Goal: Navigation & Orientation: Find specific page/section

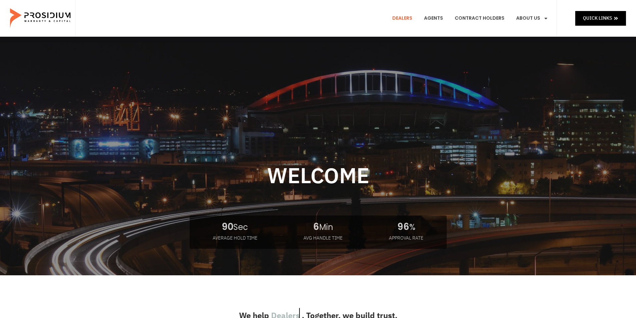
click at [398, 19] on link "Dealers" at bounding box center [402, 18] width 30 height 25
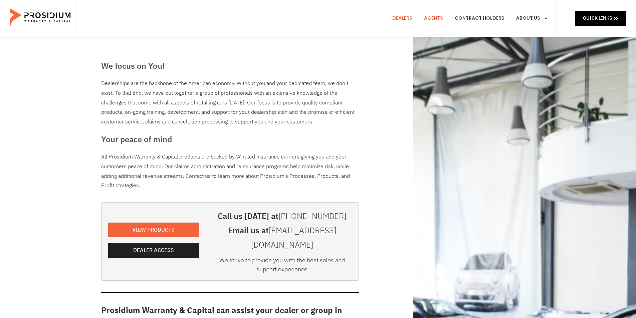
click at [439, 20] on link "Agents" at bounding box center [433, 18] width 29 height 25
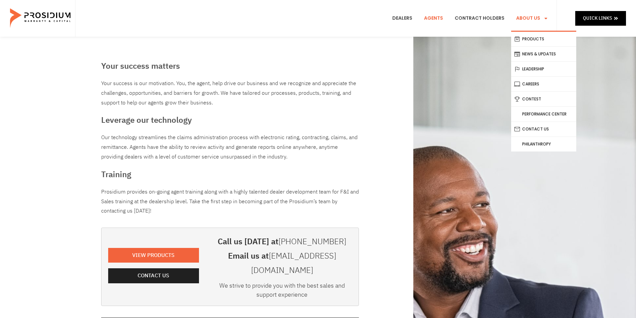
click at [533, 14] on link "About Us" at bounding box center [532, 18] width 42 height 25
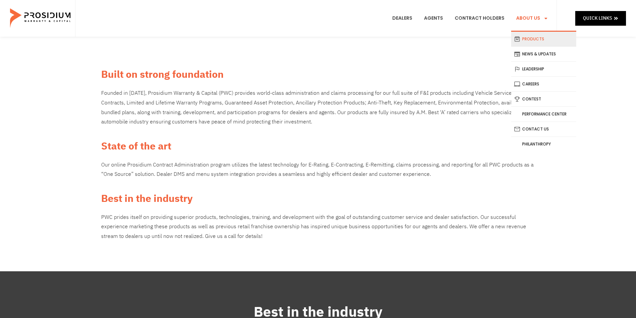
click at [519, 43] on link "Products" at bounding box center [543, 39] width 65 height 15
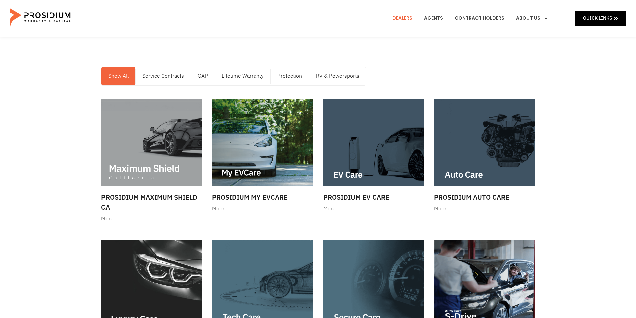
click at [416, 22] on link "Dealers" at bounding box center [402, 18] width 30 height 25
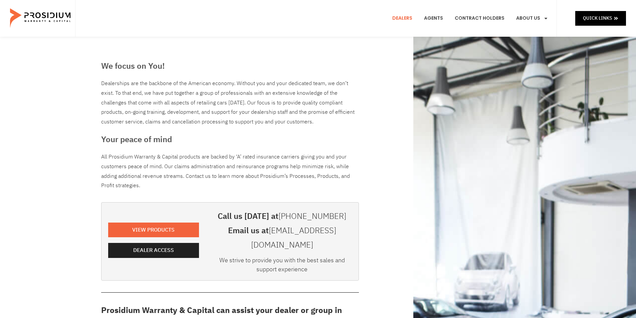
drag, startPoint x: 241, startPoint y: 181, endPoint x: 359, endPoint y: 40, distance: 183.9
click at [439, 17] on link "Agents" at bounding box center [433, 18] width 29 height 25
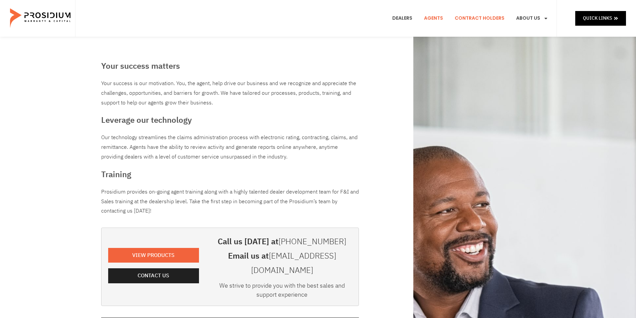
click at [479, 16] on link "Contract Holders" at bounding box center [480, 18] width 60 height 25
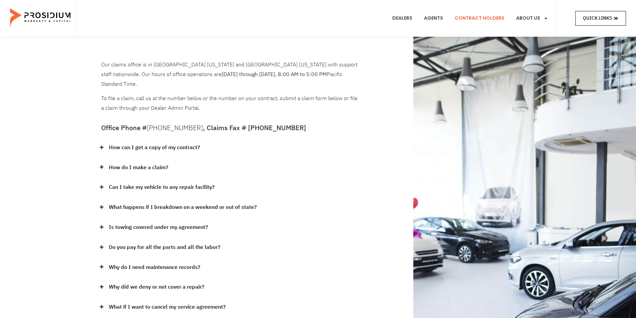
click at [601, 19] on span "Quick Links" at bounding box center [597, 18] width 29 height 8
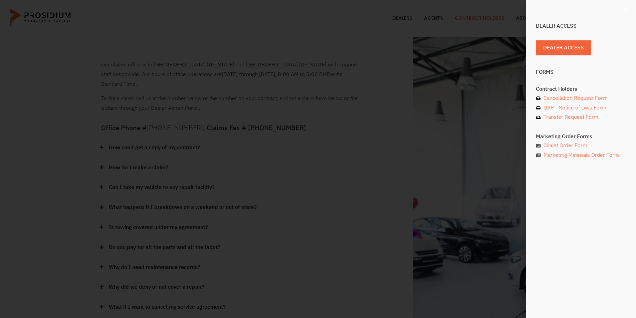
click at [628, 10] on icon "Close" at bounding box center [626, 10] width 7 height 7
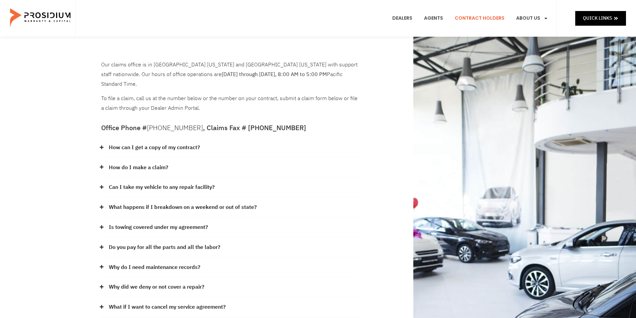
click at [35, 55] on div "Our claims office is in Scottsdale Arizona and Seattle Washington with support …" at bounding box center [318, 223] width 636 height 372
click at [590, 20] on span "Quick Links" at bounding box center [597, 18] width 29 height 8
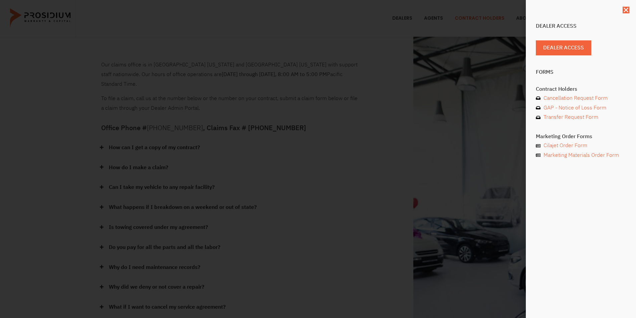
click at [507, 107] on div "Dealer Access Dealer Access Forms Contract Holders Cancellation Request Form GA…" at bounding box center [318, 159] width 636 height 318
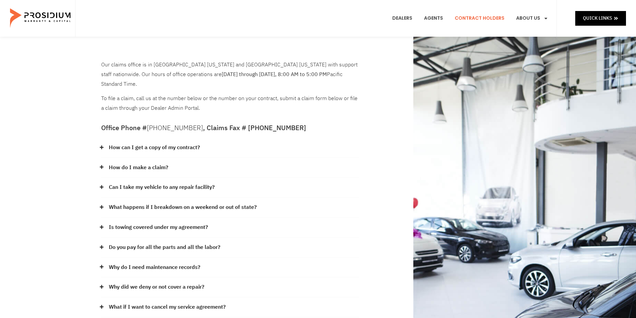
click at [32, 22] on img at bounding box center [41, 18] width 62 height 33
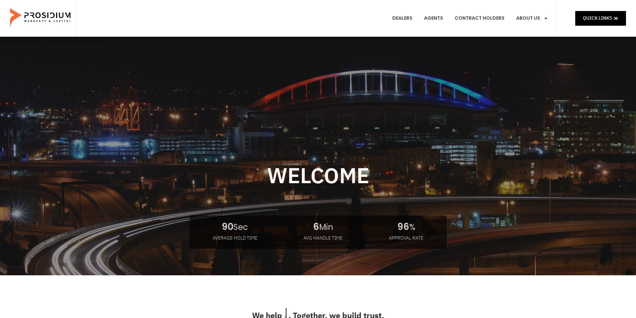
drag, startPoint x: 625, startPoint y: 175, endPoint x: 592, endPoint y: 67, distance: 112.6
click at [473, 14] on link "Contract Holders" at bounding box center [480, 18] width 60 height 25
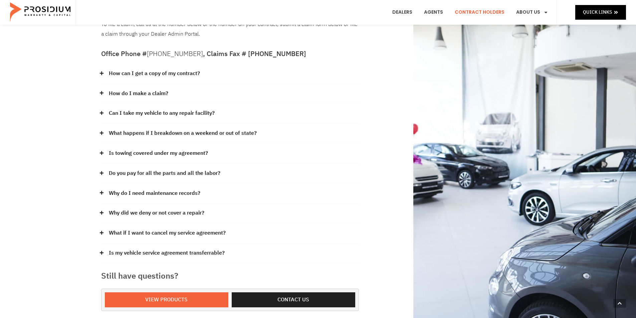
scroll to position [134, 0]
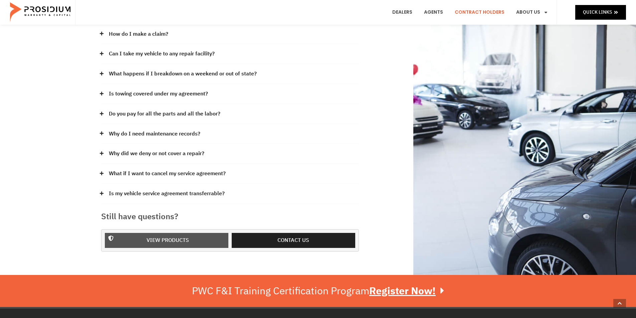
click at [193, 236] on span "View Products" at bounding box center [168, 241] width 106 height 10
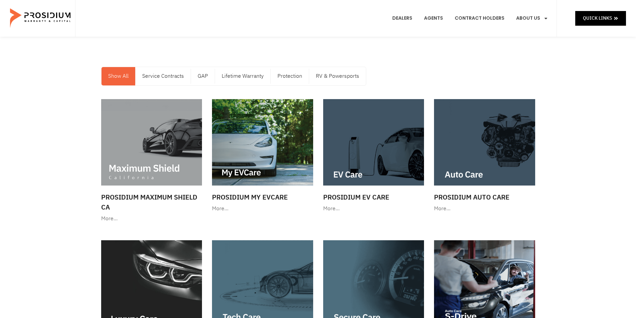
drag, startPoint x: 595, startPoint y: 217, endPoint x: 567, endPoint y: 90, distance: 129.9
click at [126, 76] on link "Show All" at bounding box center [118, 76] width 34 height 18
click at [55, 11] on img at bounding box center [41, 18] width 62 height 33
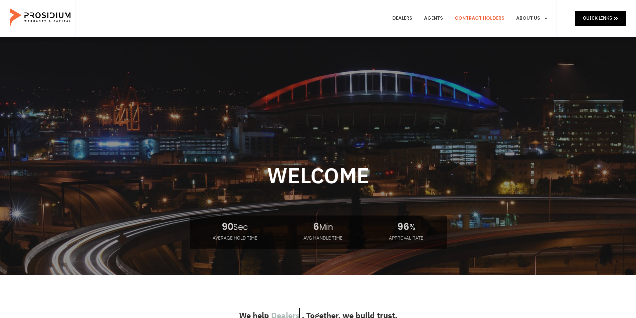
click at [478, 17] on link "Contract Holders" at bounding box center [480, 18] width 60 height 25
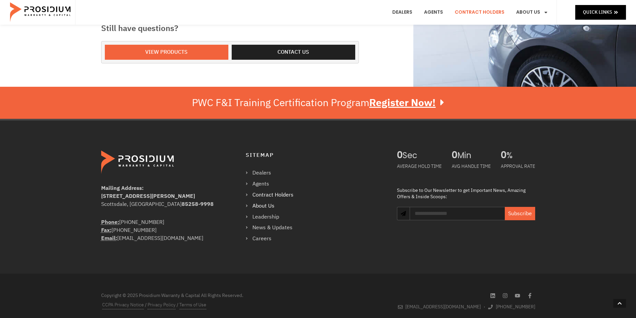
drag, startPoint x: 272, startPoint y: 111, endPoint x: 252, endPoint y: 198, distance: 89.7
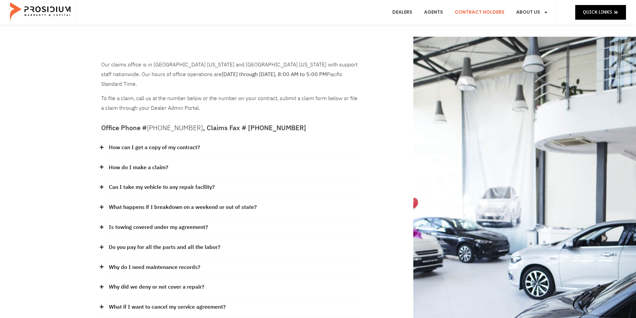
drag, startPoint x: 252, startPoint y: 191, endPoint x: 257, endPoint y: 120, distance: 71.3
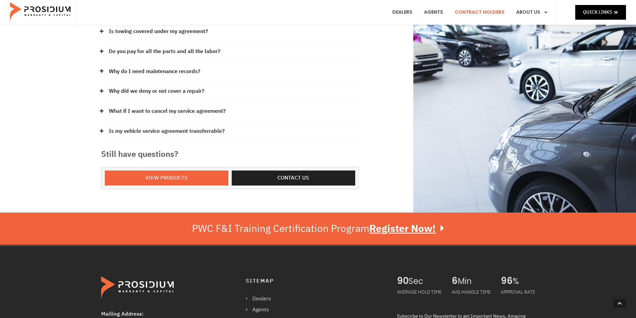
scroll to position [200, 0]
